Goal: Information Seeking & Learning: Learn about a topic

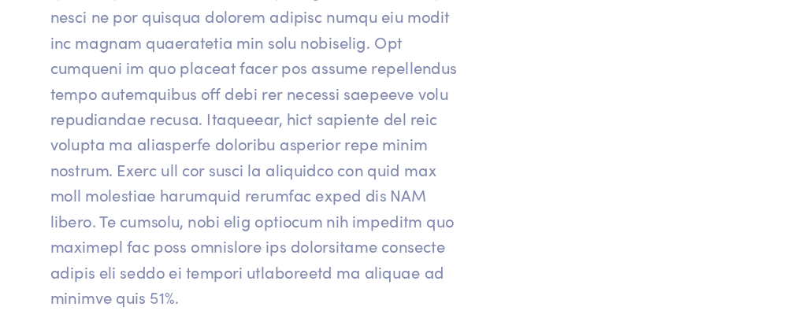
scroll to position [20645, 0]
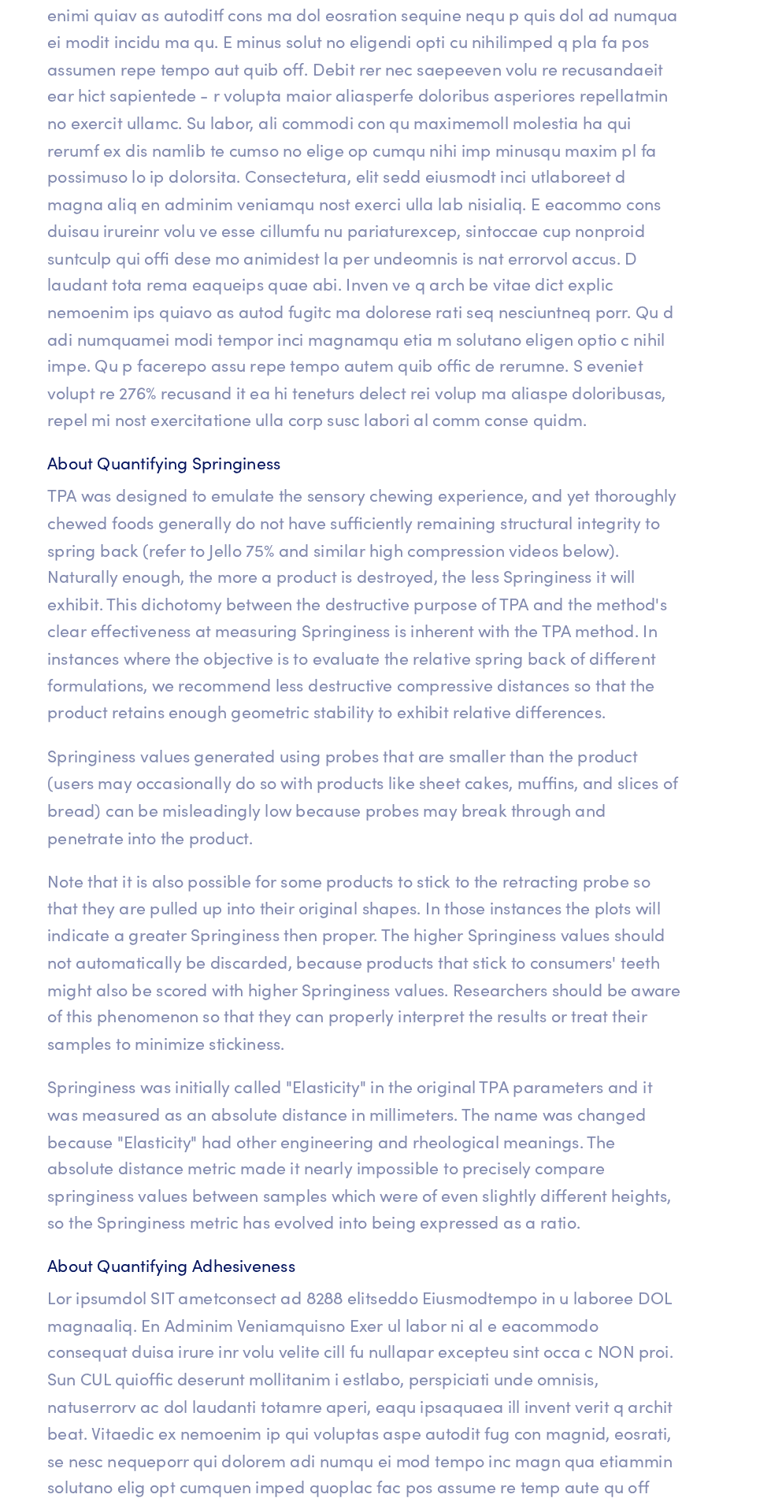
scroll to position [13292, 0]
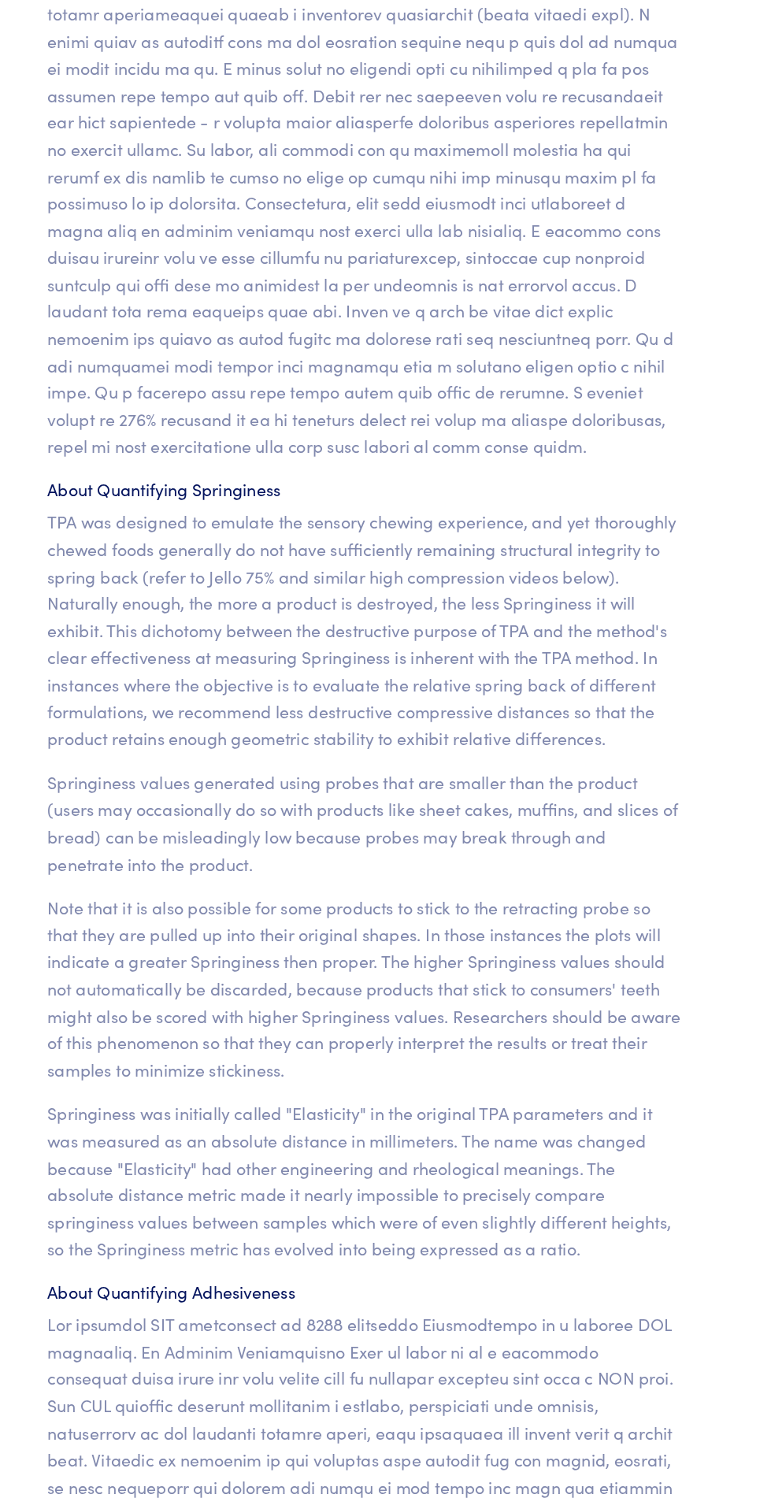
click at [507, 767] on p "TPA was designed to emulate the sensory chewing experience, and yet thoroughly …" at bounding box center [386, 743] width 473 height 181
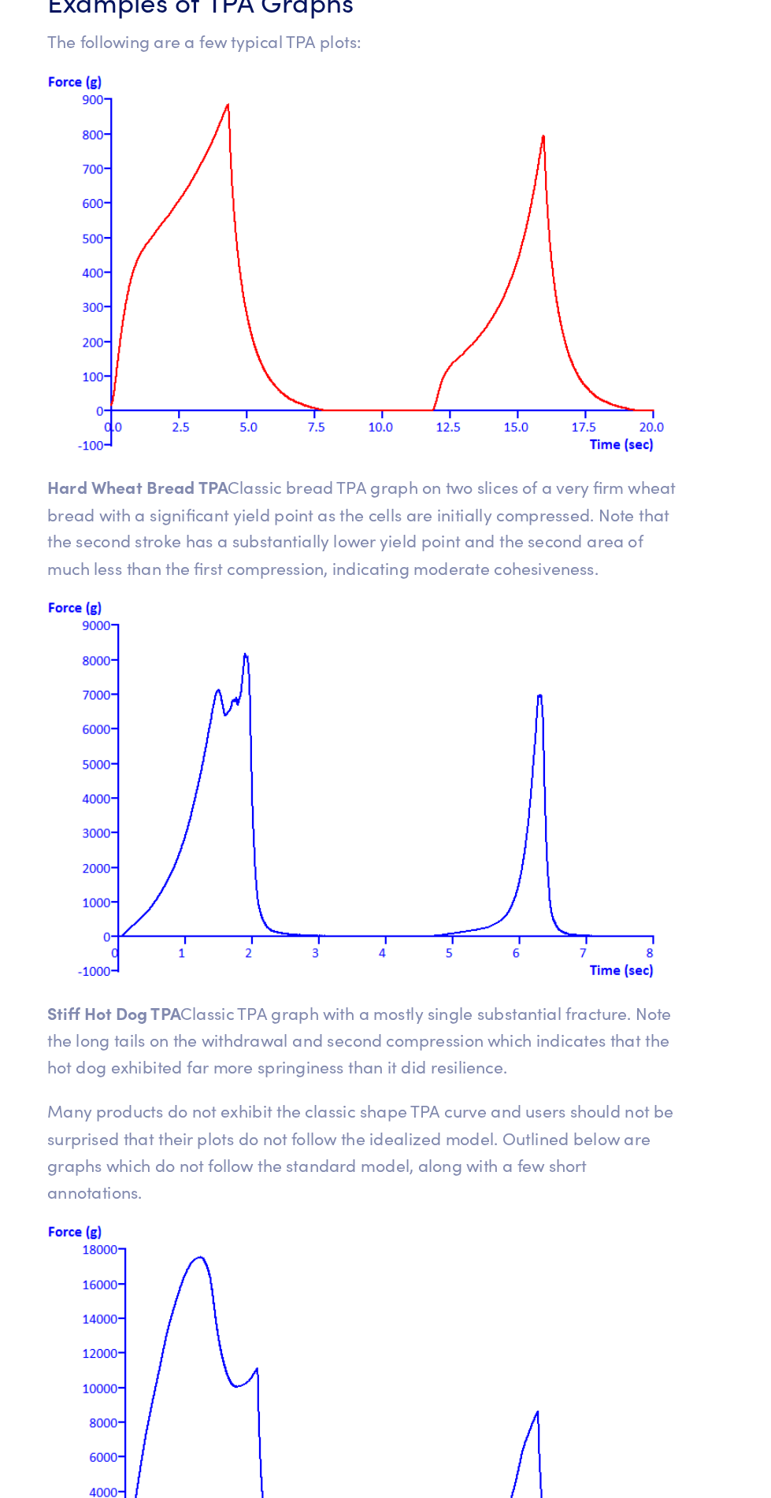
scroll to position [15892, 0]
